Goal: Information Seeking & Learning: Learn about a topic

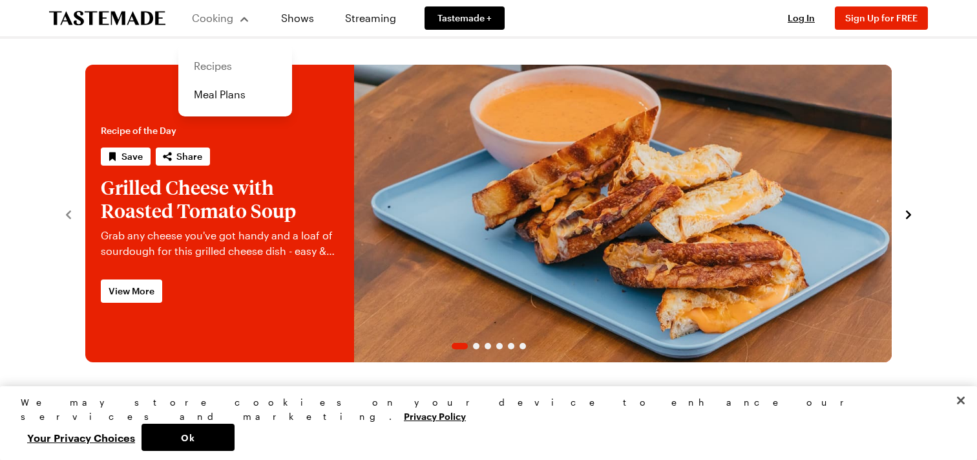
click at [213, 72] on link "Recipes" at bounding box center [235, 66] width 98 height 28
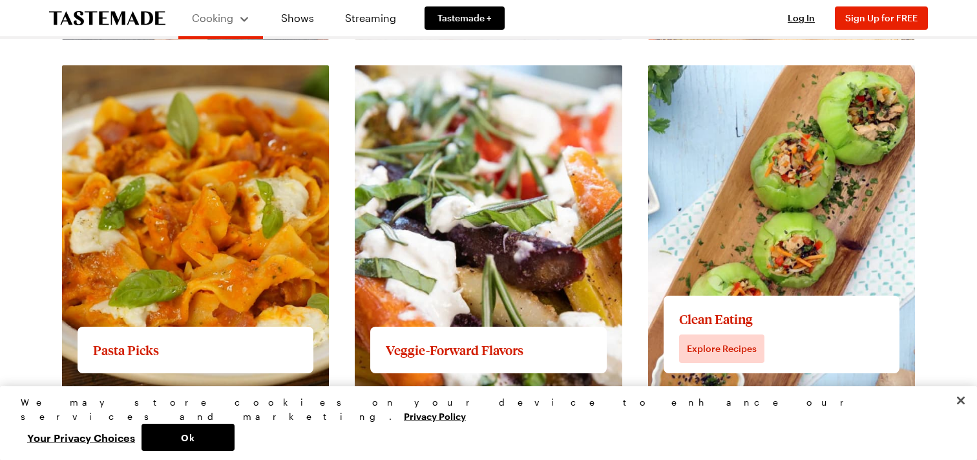
scroll to position [1680, 0]
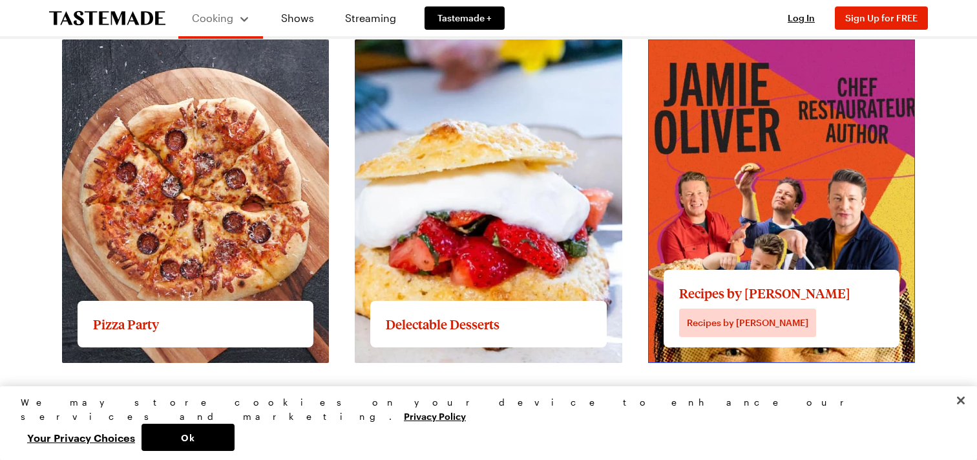
click at [741, 53] on link "View full content for Recipes by [PERSON_NAME]" at bounding box center [767, 47] width 239 height 12
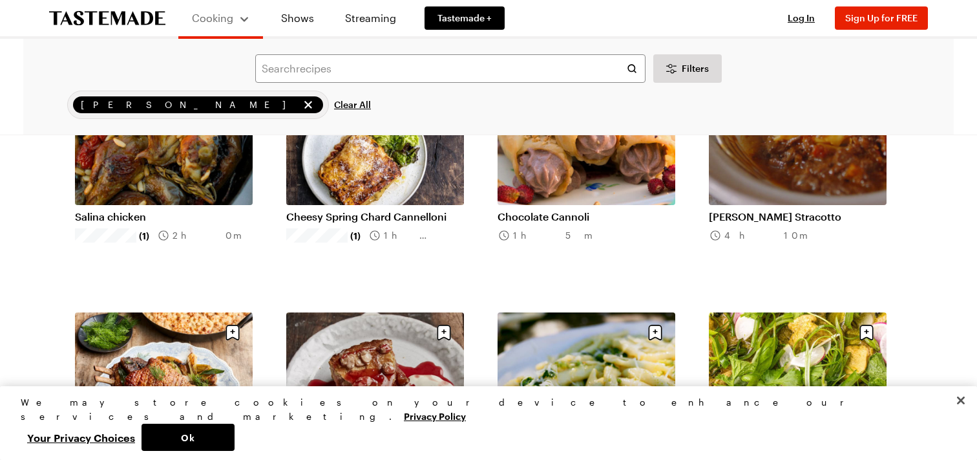
scroll to position [1099, 0]
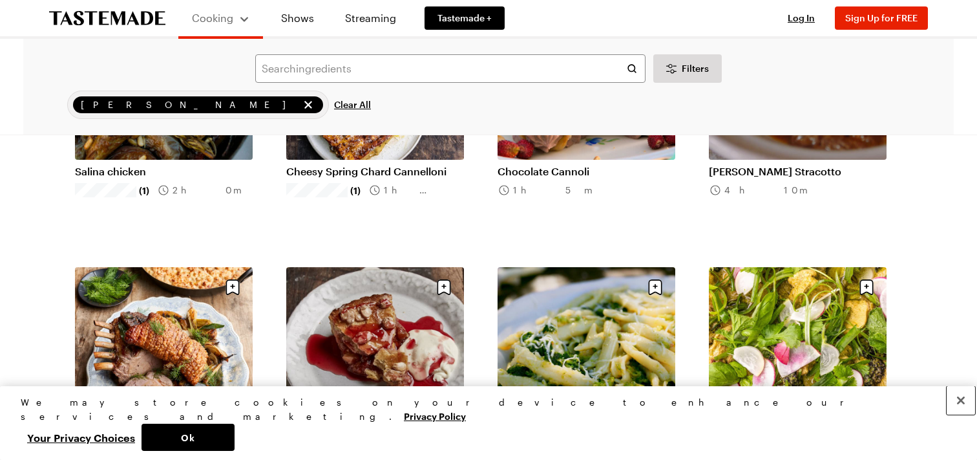
click at [960, 414] on button "Close" at bounding box center [961, 400] width 28 height 28
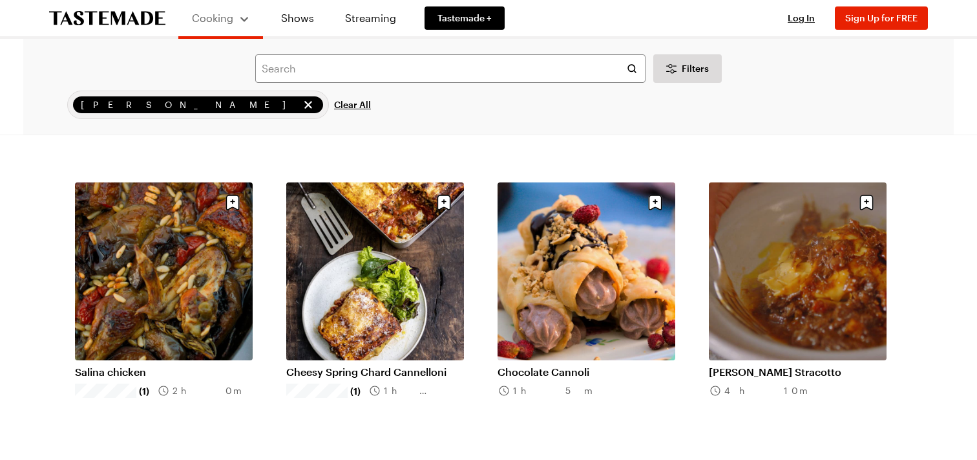
scroll to position [567, 0]
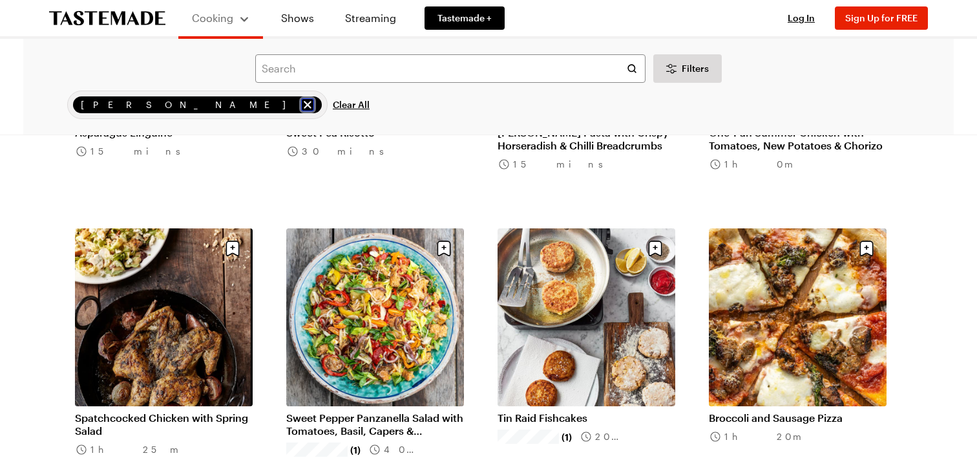
click at [301, 109] on icon "remove Jamie Oliver" at bounding box center [307, 104] width 13 height 13
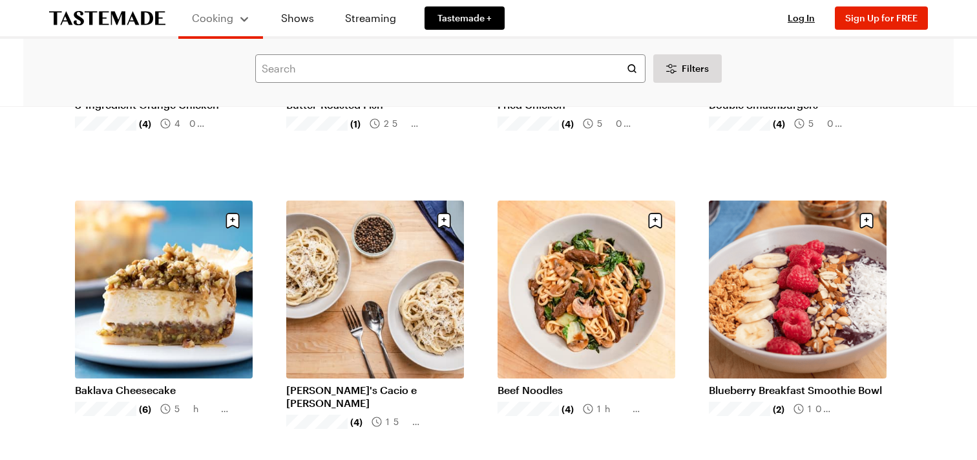
scroll to position [1487, 0]
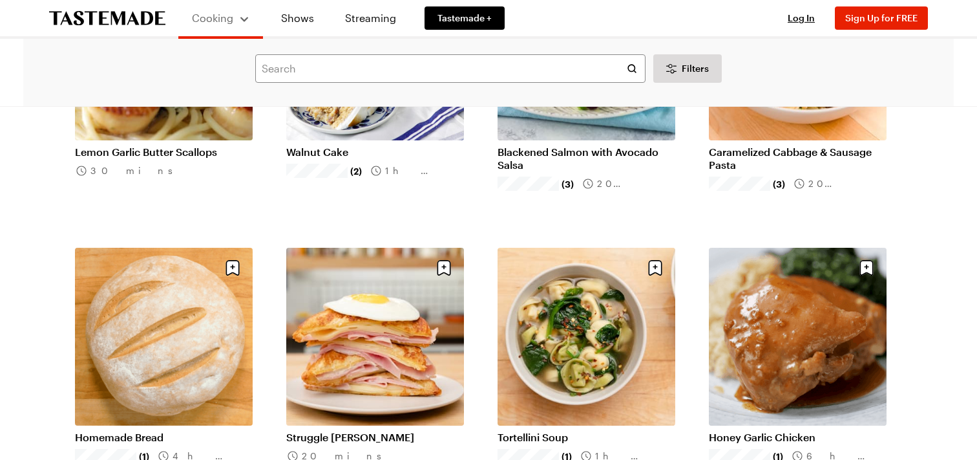
scroll to position [3167, 0]
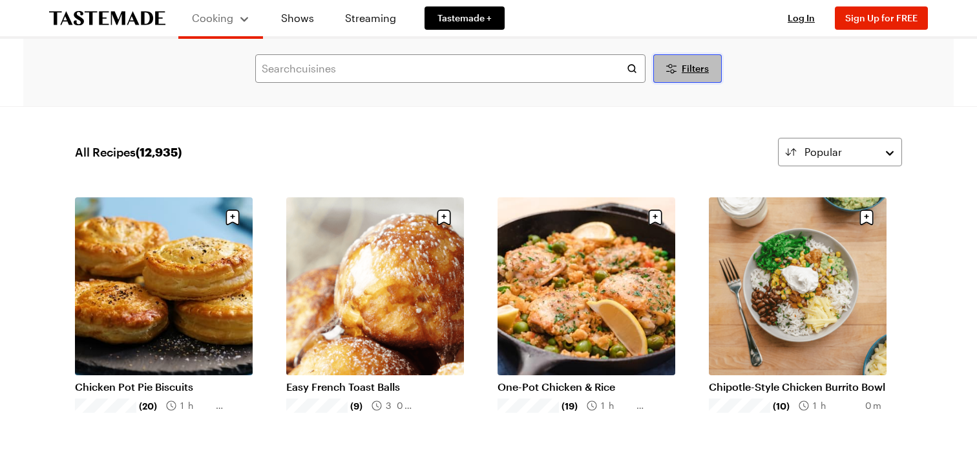
click at [686, 57] on button "Filters" at bounding box center [687, 68] width 69 height 28
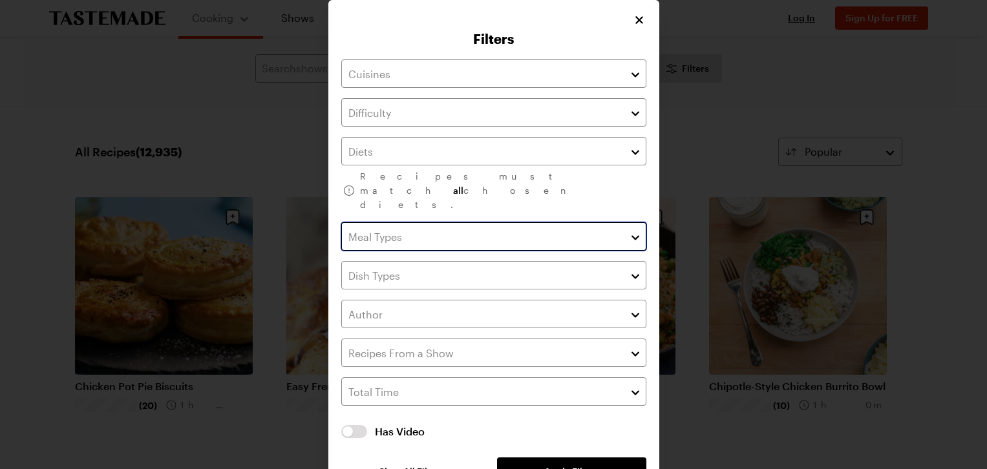
click at [489, 222] on input "text" at bounding box center [493, 236] width 305 height 28
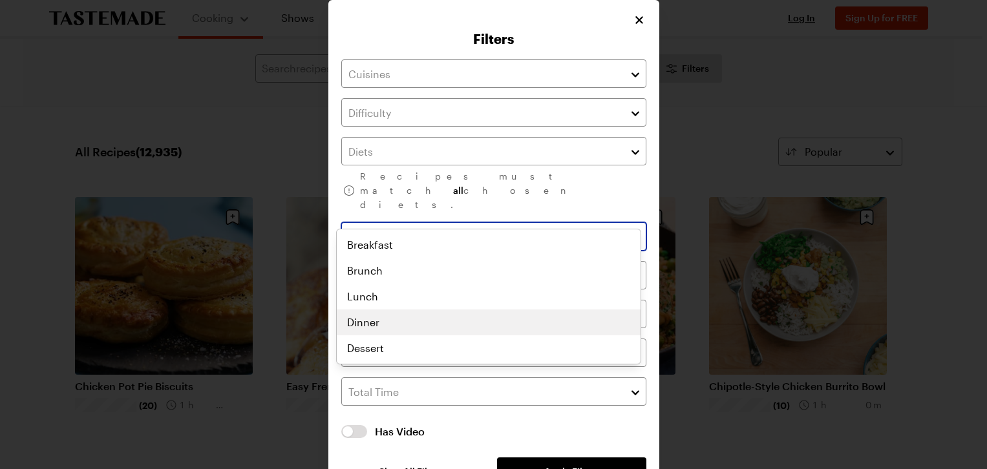
click at [460, 318] on div "Breakfast Brunch Lunch Dinner Dessert" at bounding box center [489, 296] width 304 height 129
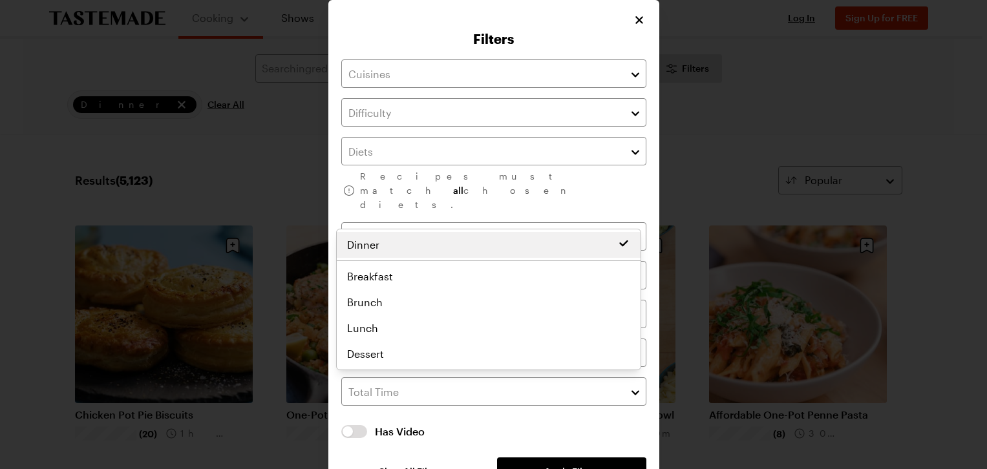
click at [648, 398] on div "Filters Recipes must match all chosen diets. Clear Has Video Has Video Clear Al…" at bounding box center [493, 253] width 331 height 507
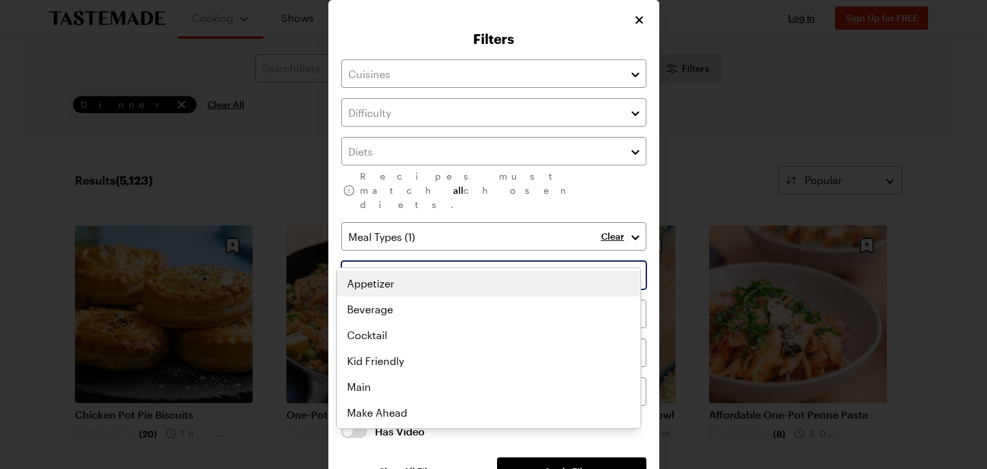
click at [595, 261] on input "text" at bounding box center [493, 275] width 305 height 28
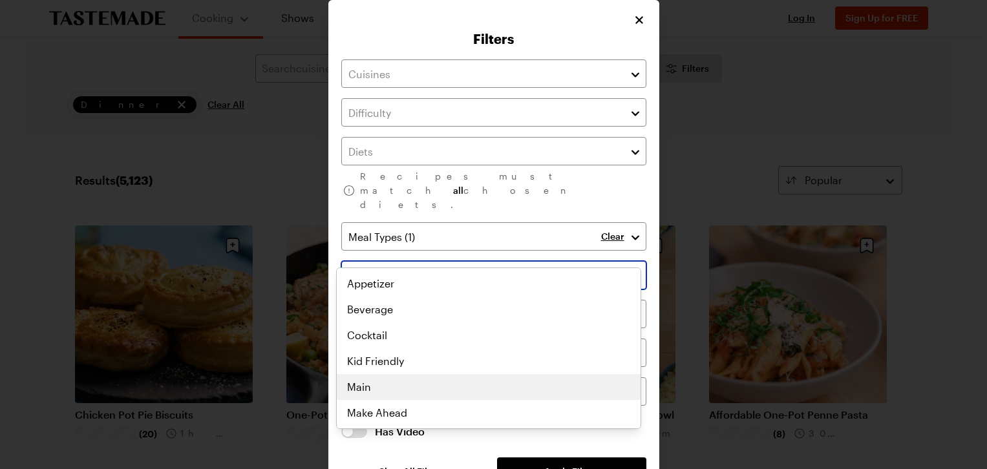
click at [443, 385] on div "Appetizer Beverage Cocktail Kid Friendly Main Make Ahead One Pot Party Sheet Pa…" at bounding box center [489, 348] width 304 height 155
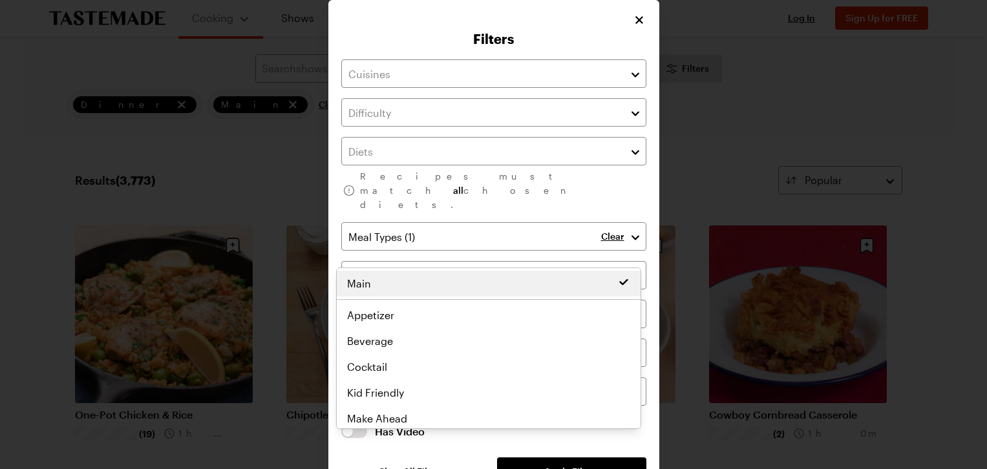
click at [542, 445] on div "Recipes must match all chosen diets. Clear Clear Has Video Has Video Clear All …" at bounding box center [493, 272] width 305 height 427
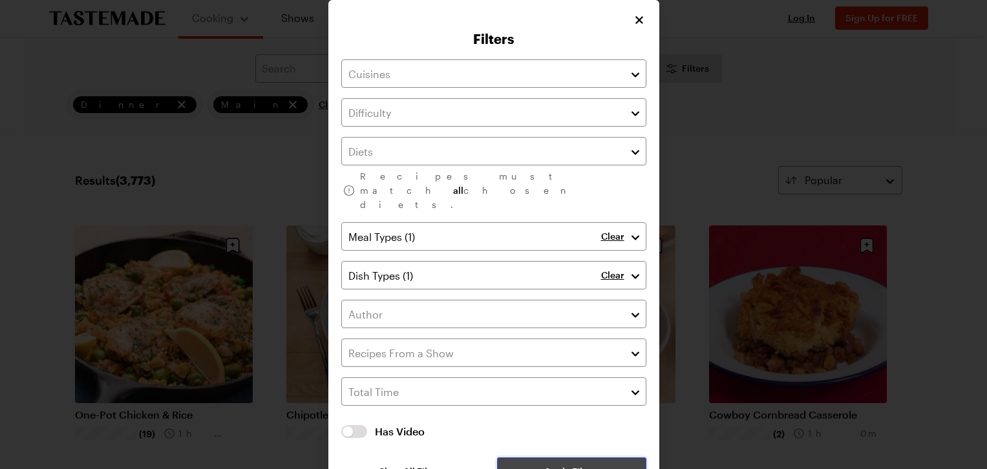
click at [556, 459] on span "Apply Filters" at bounding box center [571, 471] width 55 height 13
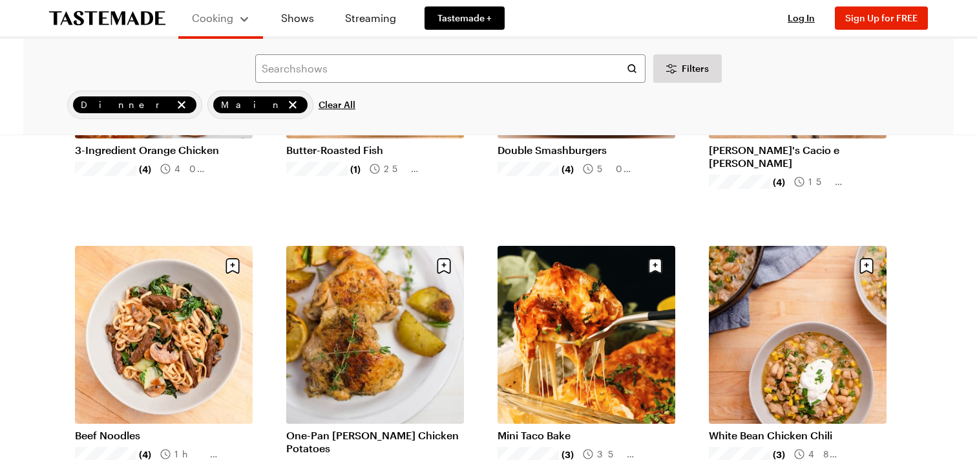
scroll to position [1163, 0]
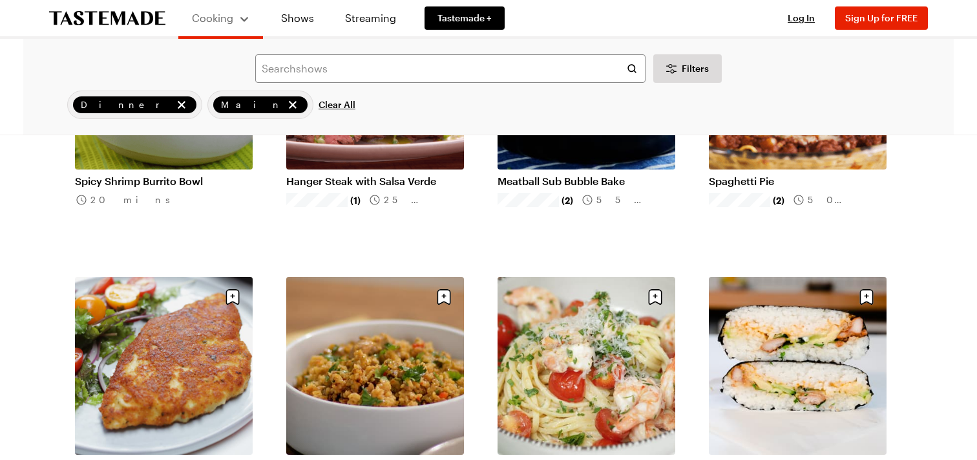
scroll to position [3167, 0]
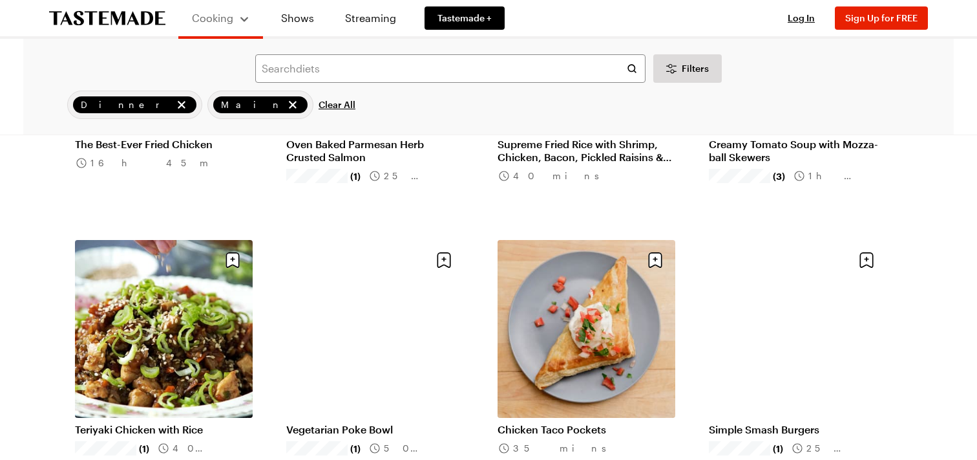
scroll to position [4847, 0]
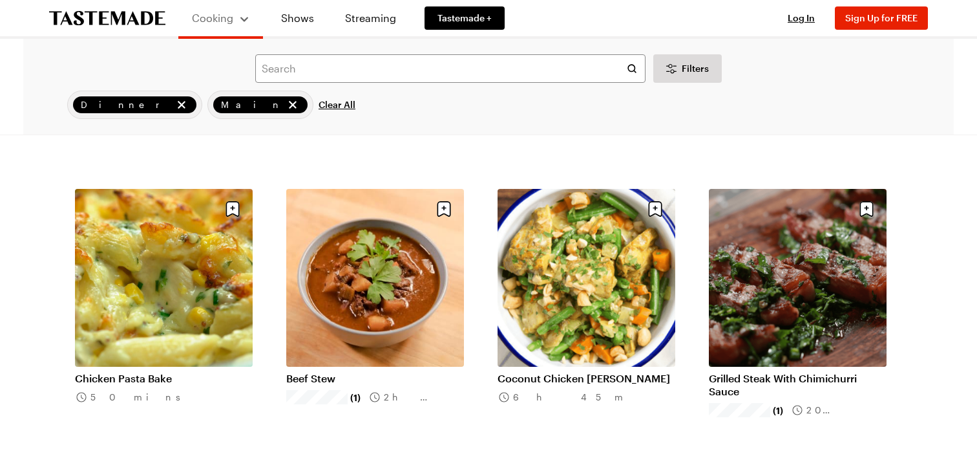
scroll to position [6657, 0]
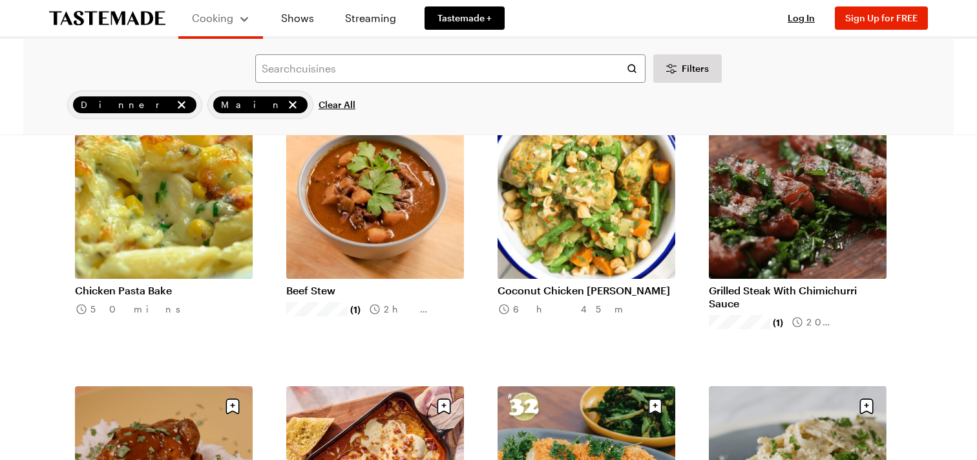
scroll to position [6657, 0]
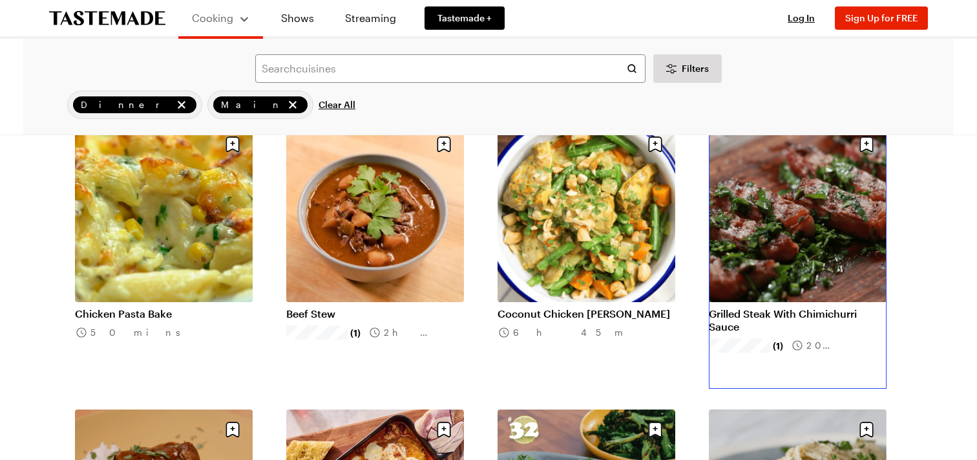
click at [809, 307] on link "Grilled Steak With Chimichurri Sauce" at bounding box center [798, 320] width 178 height 26
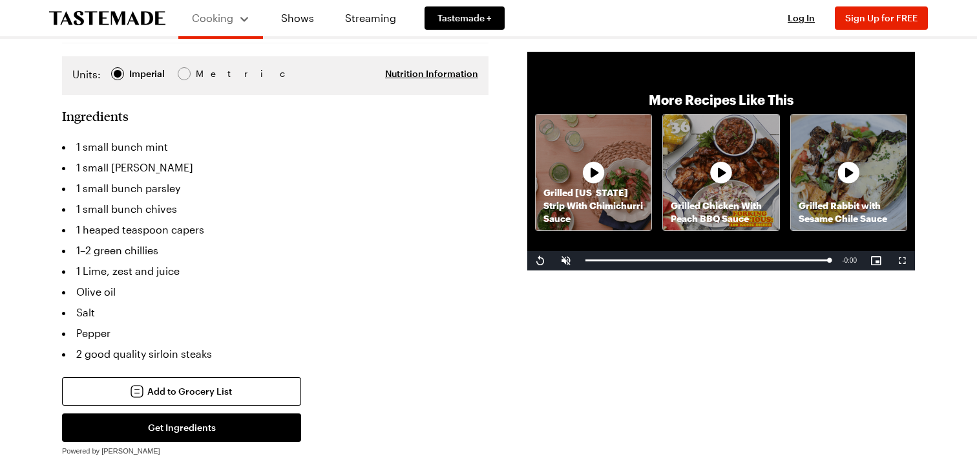
scroll to position [646, 0]
